Goal: Find specific page/section

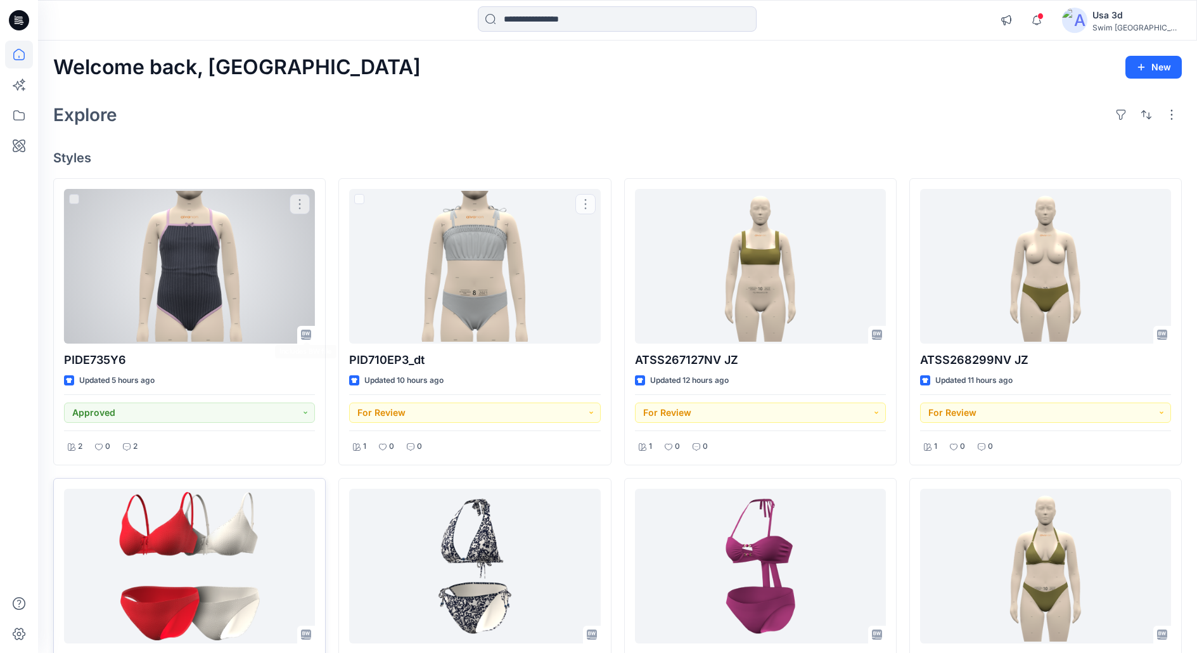
click at [166, 551] on div at bounding box center [189, 566] width 251 height 155
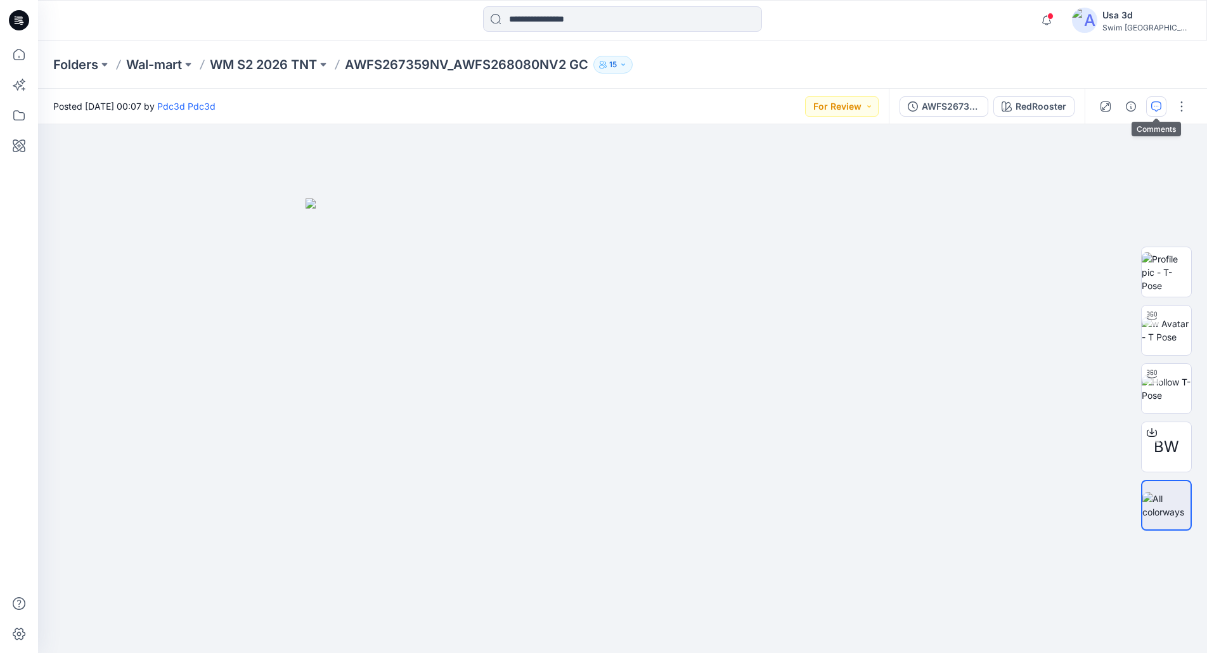
click at [1151, 101] on icon "button" at bounding box center [1156, 106] width 10 height 10
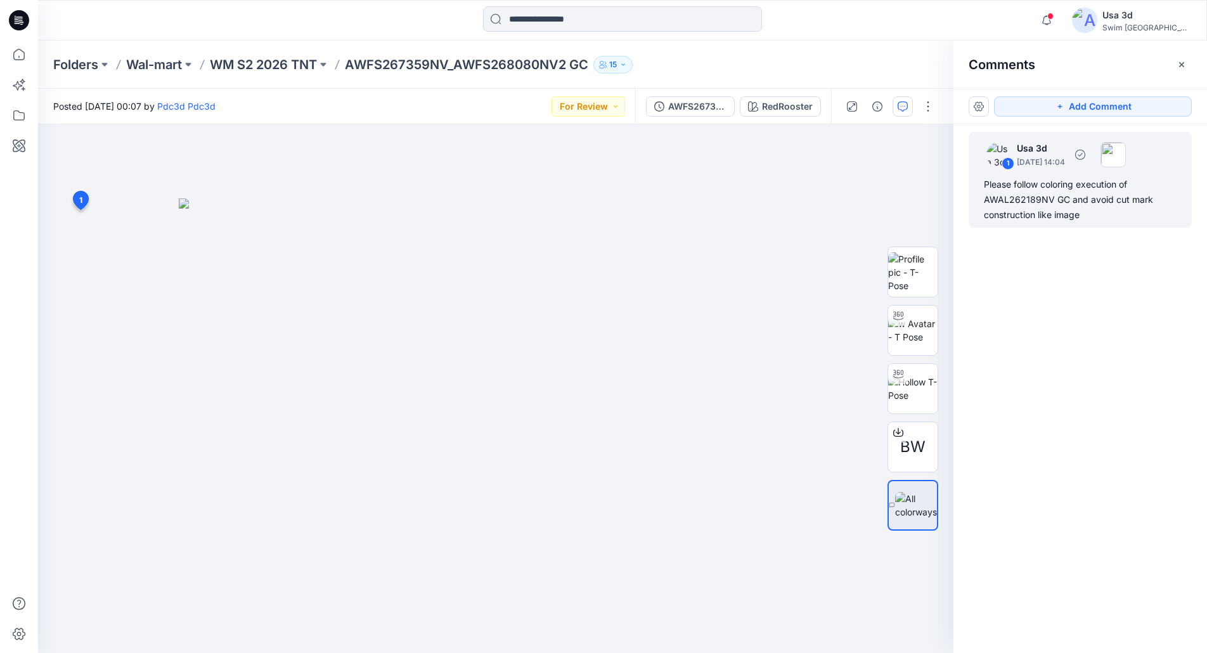
click at [1063, 204] on div "Please follow coloring execution of AWAL262189NV GC and avoid cut mark construc…" at bounding box center [1080, 200] width 193 height 46
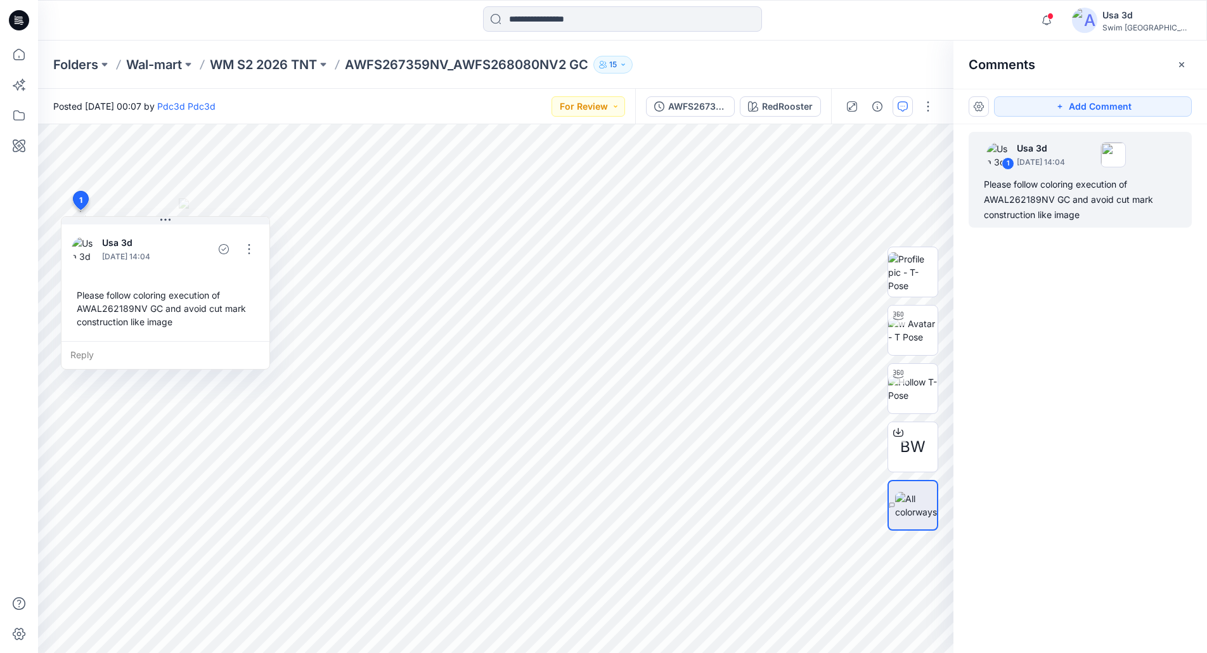
click at [14, 20] on icon at bounding box center [19, 20] width 20 height 20
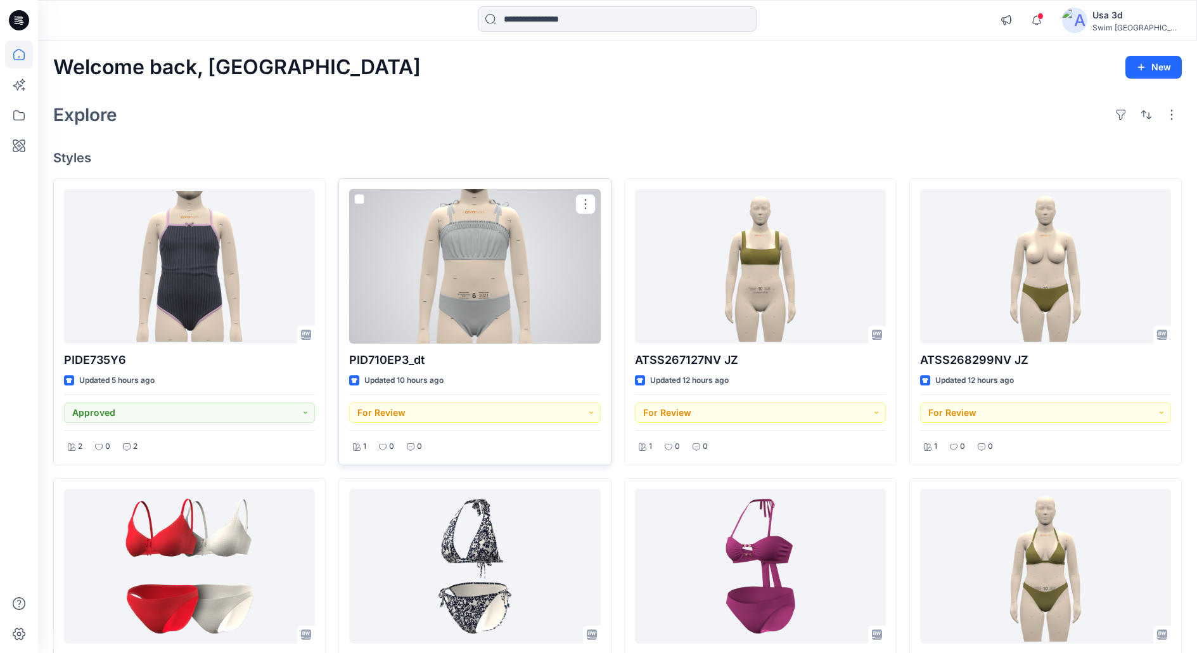
click at [562, 299] on div at bounding box center [474, 266] width 251 height 155
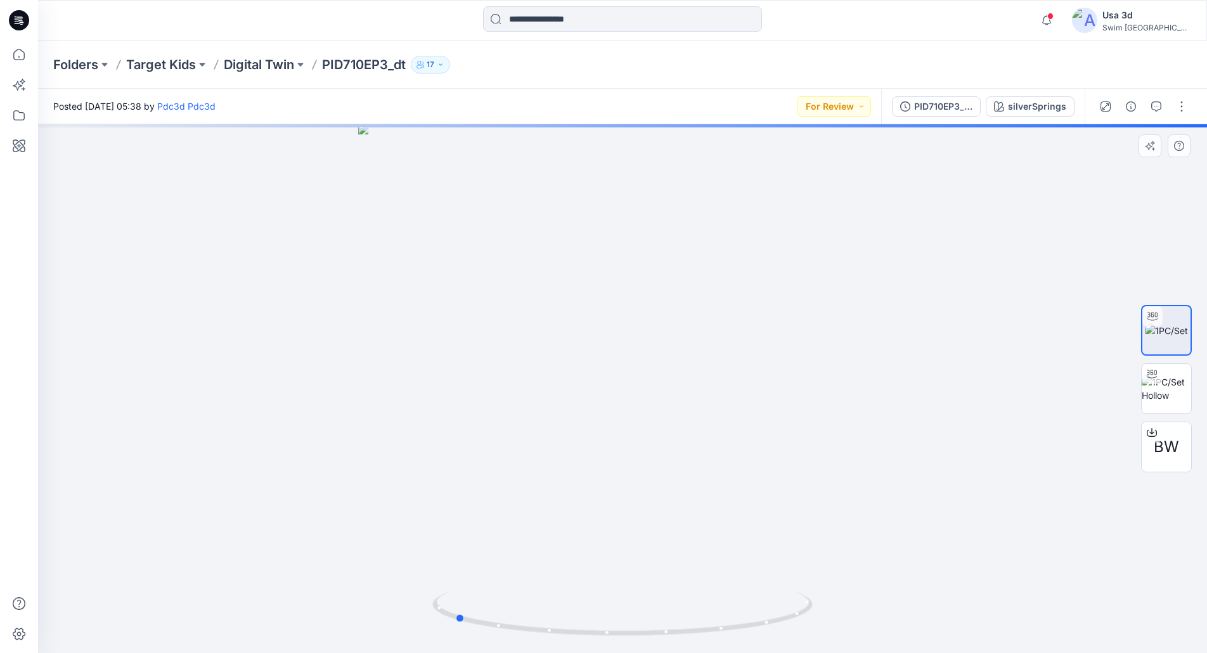
drag, startPoint x: 705, startPoint y: 328, endPoint x: 537, endPoint y: 318, distance: 168.2
click at [537, 318] on div at bounding box center [622, 388] width 1169 height 529
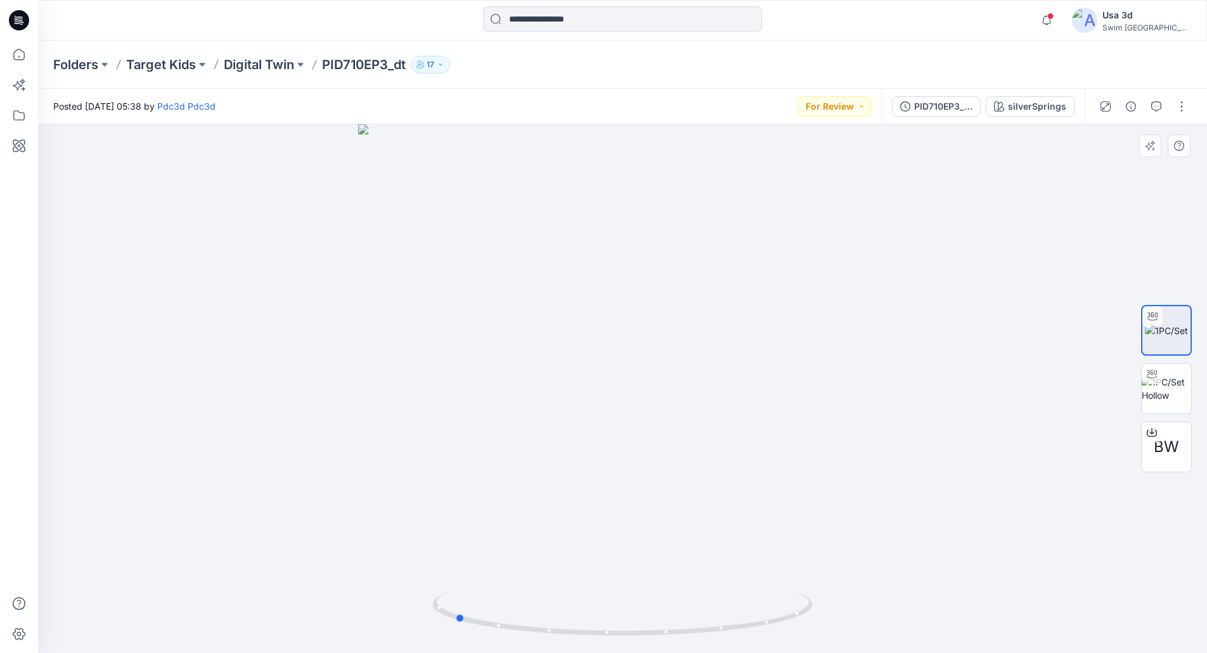
click at [542, 321] on div at bounding box center [622, 388] width 1169 height 529
drag, startPoint x: 673, startPoint y: 323, endPoint x: 748, endPoint y: 320, distance: 74.8
click at [748, 320] on div at bounding box center [622, 388] width 1169 height 529
click at [1058, 16] on icon "button" at bounding box center [1046, 20] width 24 height 25
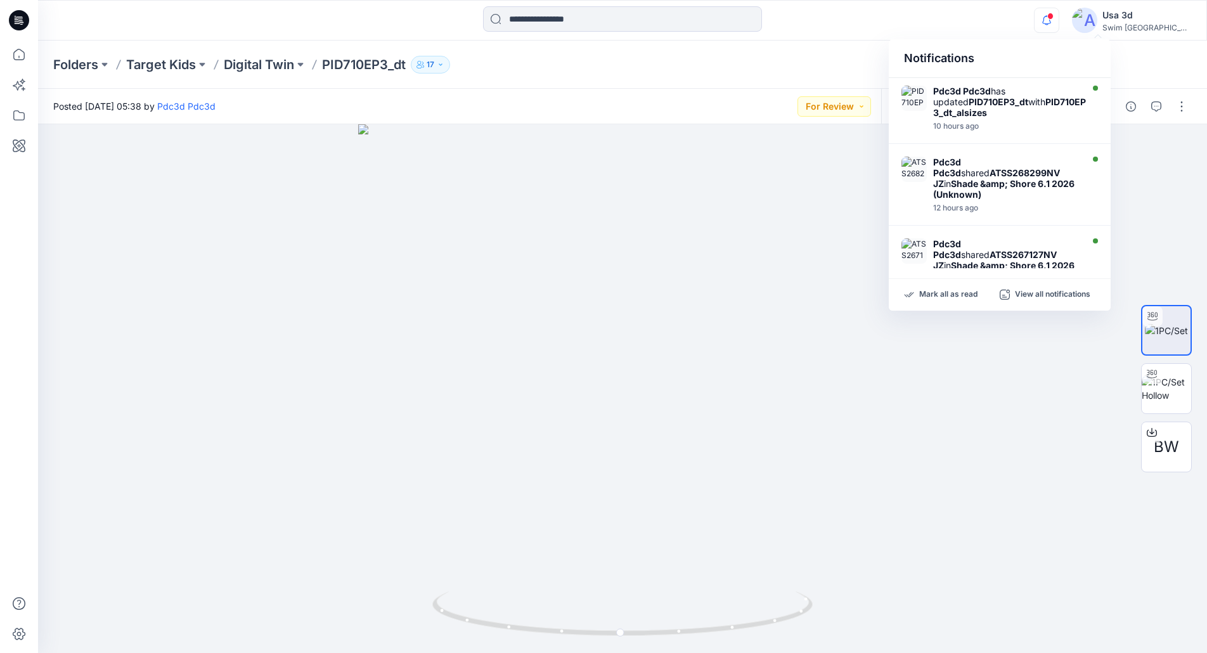
click at [1058, 17] on icon "button" at bounding box center [1046, 20] width 24 height 25
